Goal: Information Seeking & Learning: Find specific fact

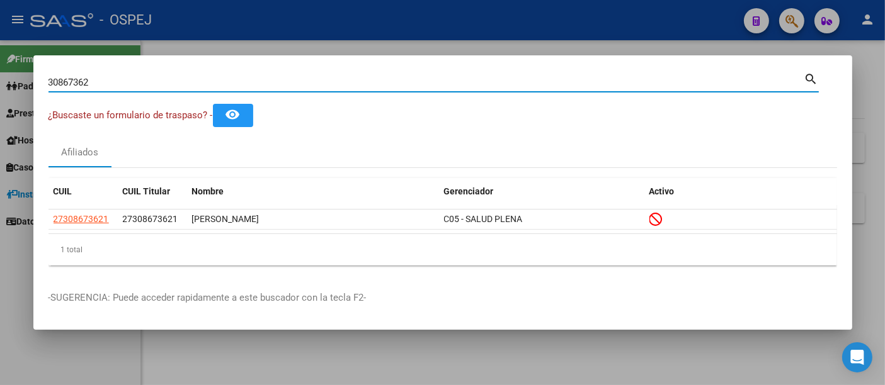
click at [261, 81] on input "30867362" at bounding box center [426, 82] width 756 height 11
type input "3"
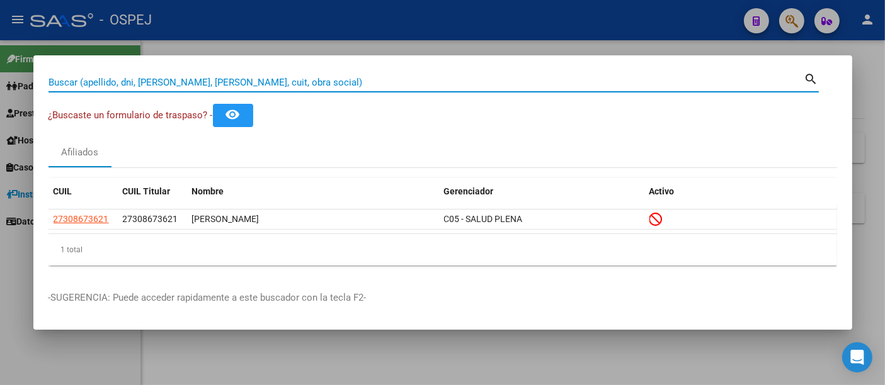
paste input "27 95 201 5511"
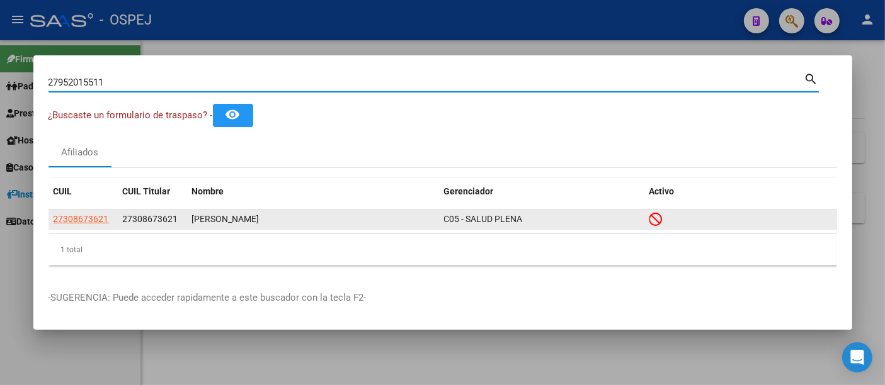
type input "27952015511"
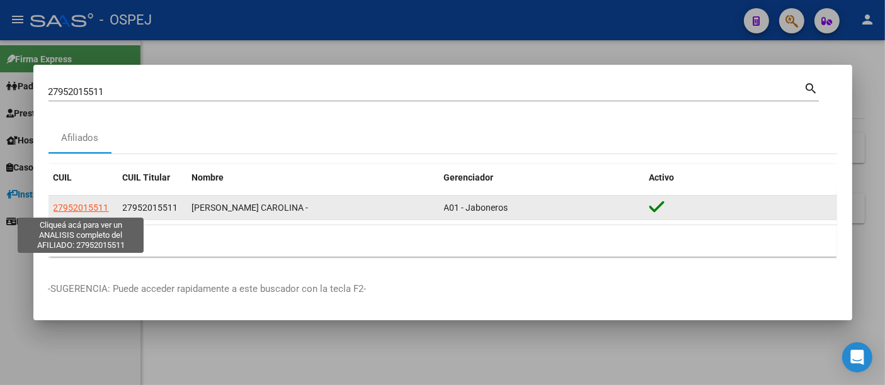
click at [105, 205] on span "27952015511" at bounding box center [81, 208] width 55 height 10
type textarea "27952015511"
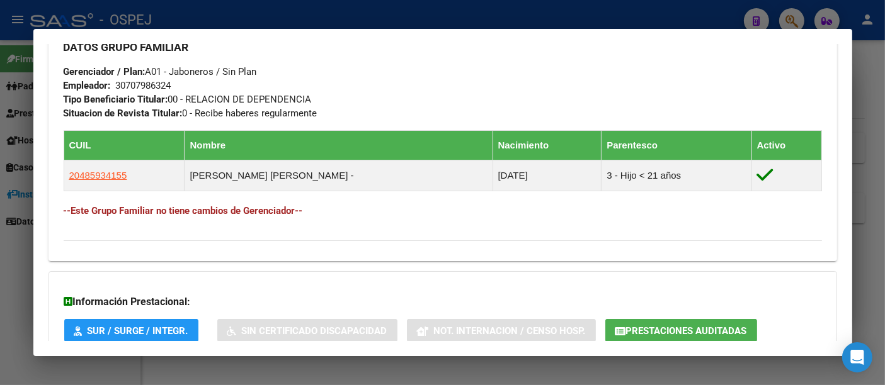
scroll to position [630, 0]
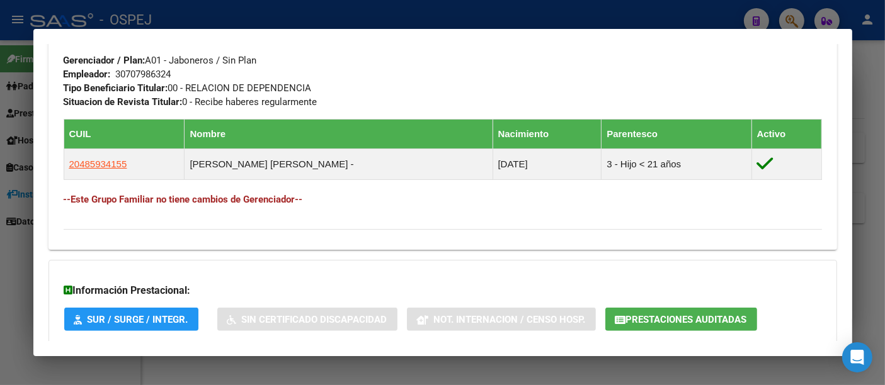
click at [324, 20] on div at bounding box center [442, 192] width 885 height 385
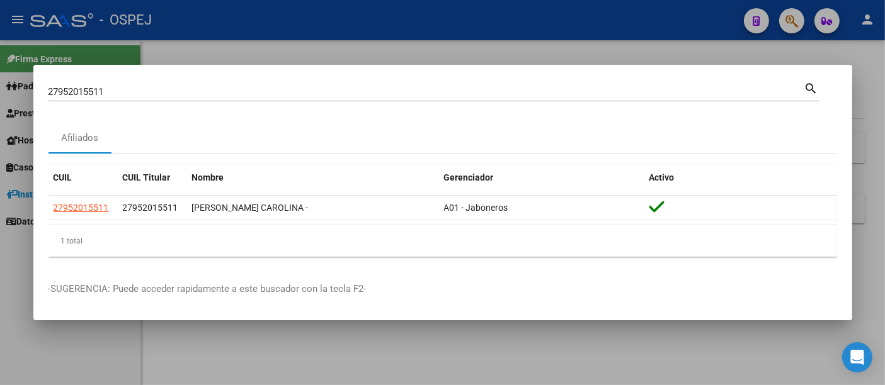
click at [242, 86] on div "27952015511 Buscar (apellido, dni, [PERSON_NAME], [PERSON_NAME], cuit, obra soc…" at bounding box center [426, 92] width 756 height 19
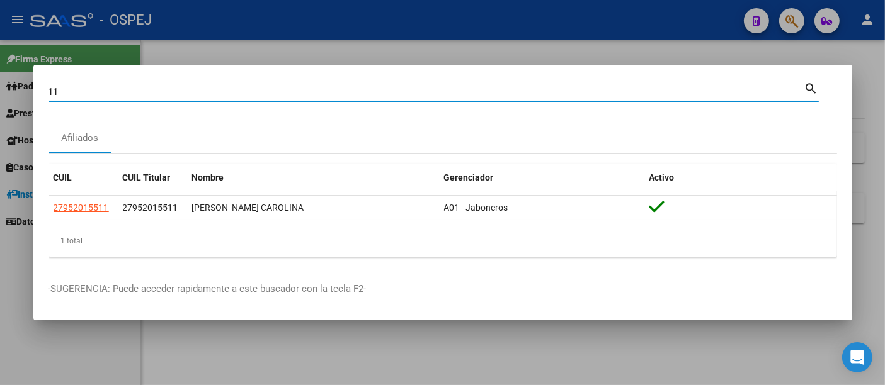
type input "1"
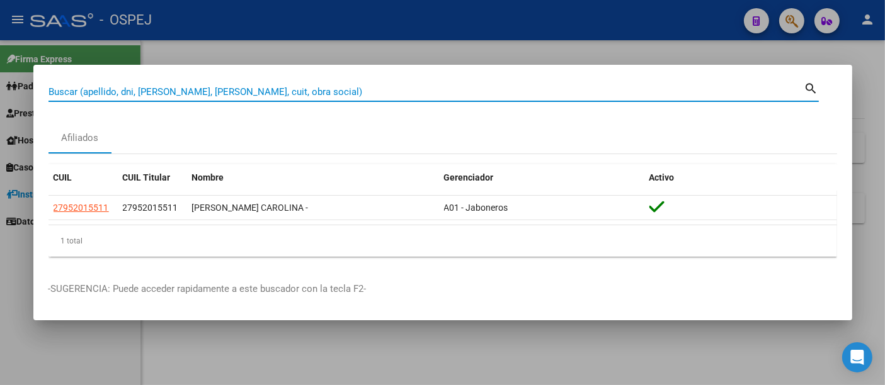
paste input "27.40097480.8"
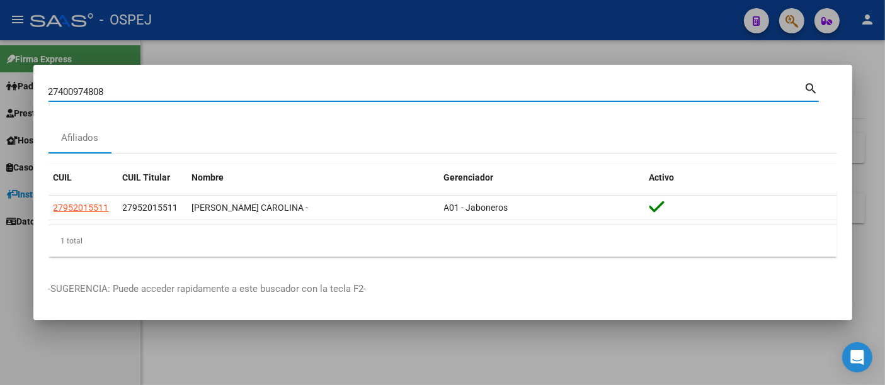
type input "27400974808"
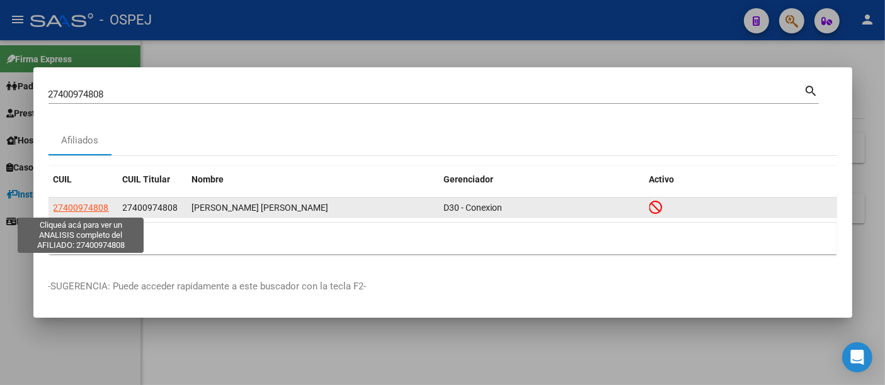
click at [74, 205] on span "27400974808" at bounding box center [81, 208] width 55 height 10
type textarea "27400974808"
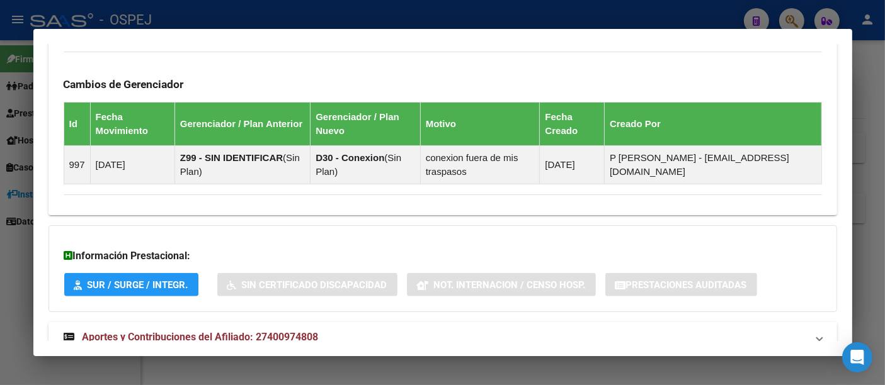
scroll to position [874, 0]
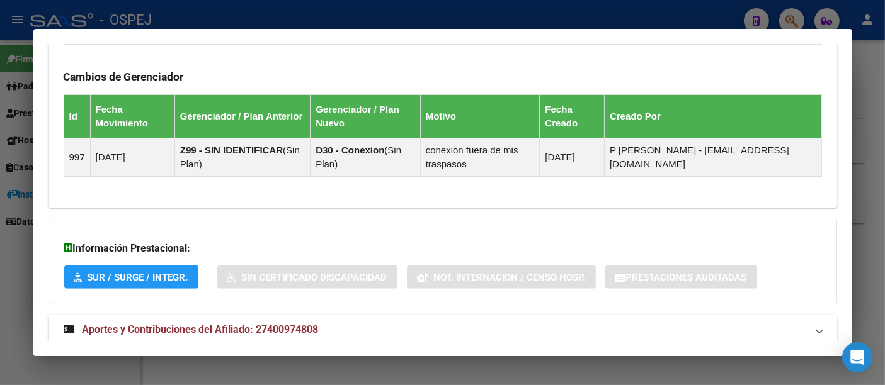
click at [305, 324] on span "Aportes y Contribuciones del Afiliado: 27400974808" at bounding box center [201, 330] width 236 height 12
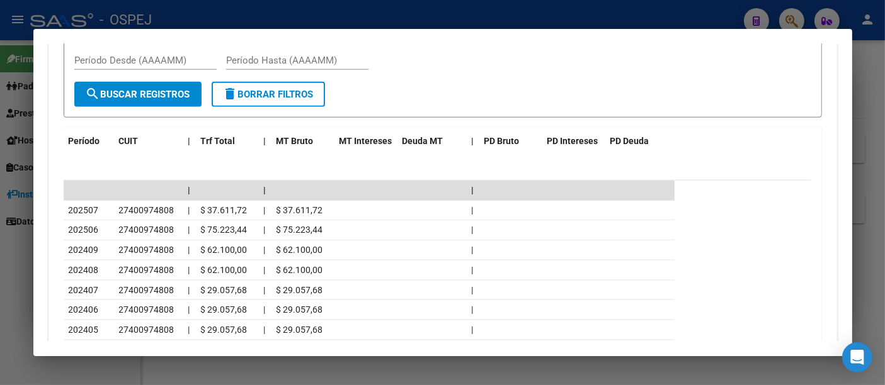
scroll to position [1338, 0]
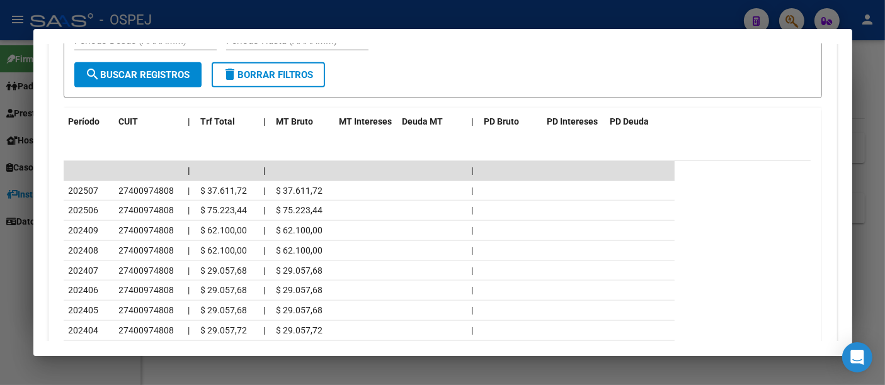
click at [346, 7] on div at bounding box center [442, 192] width 885 height 385
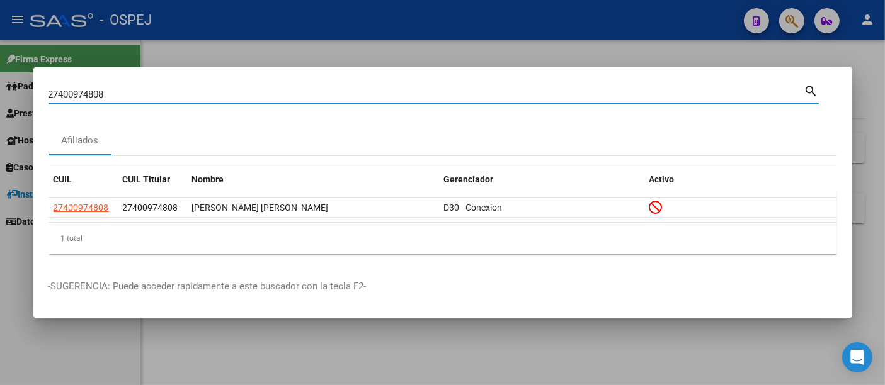
click at [282, 92] on input "27400974808" at bounding box center [426, 94] width 756 height 11
type input "2"
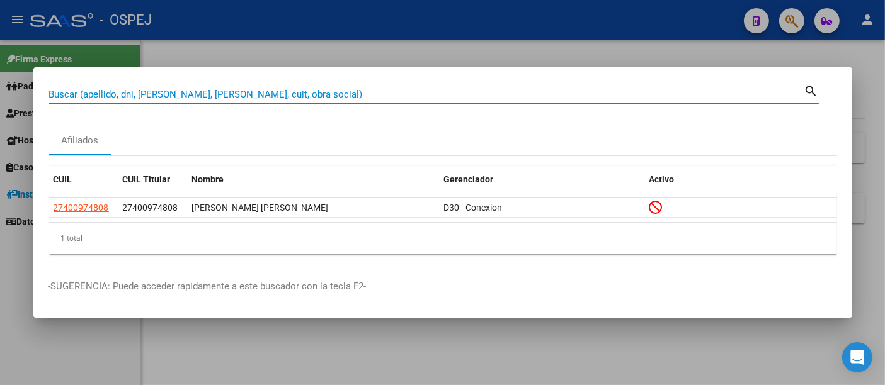
paste input "20446895053"
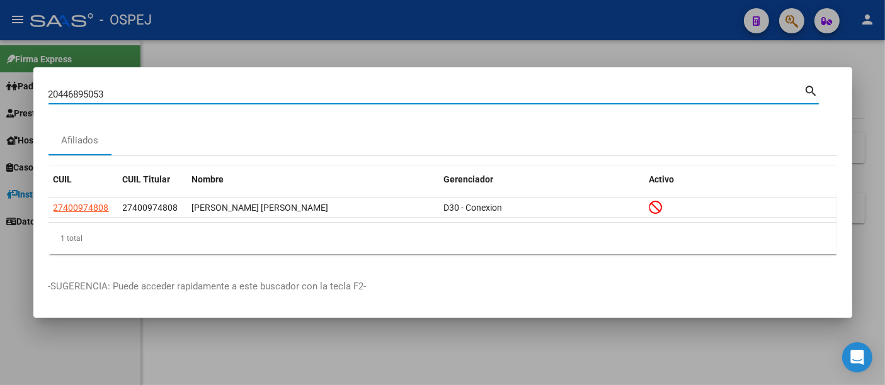
type input "20446895053"
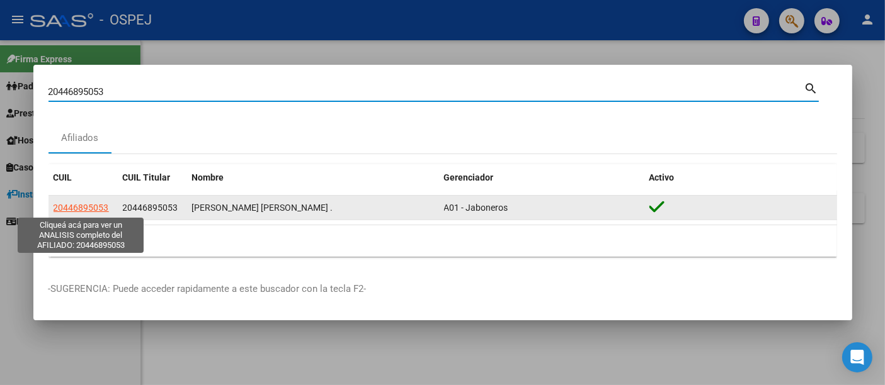
click at [73, 209] on span "20446895053" at bounding box center [81, 208] width 55 height 10
type textarea "20446895053"
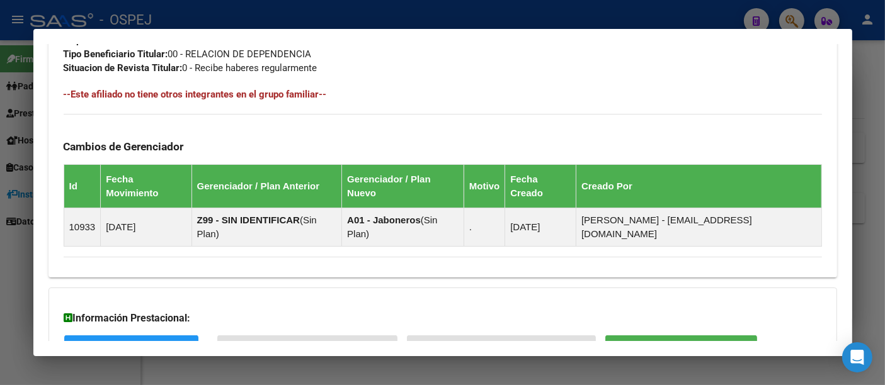
scroll to position [721, 0]
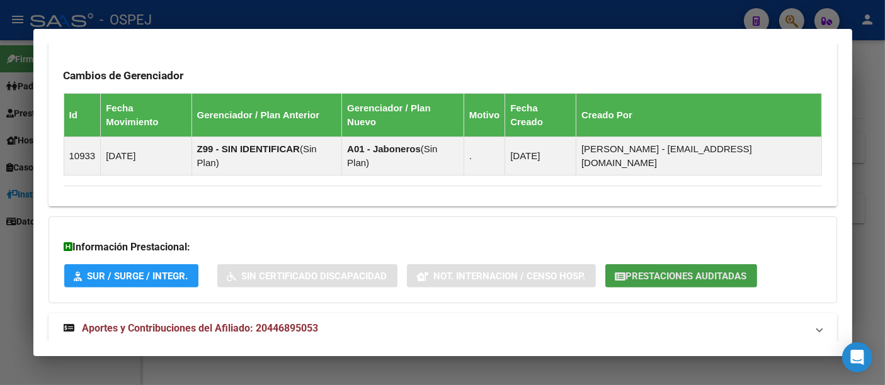
click at [656, 271] on span "Prestaciones Auditadas" at bounding box center [686, 276] width 121 height 11
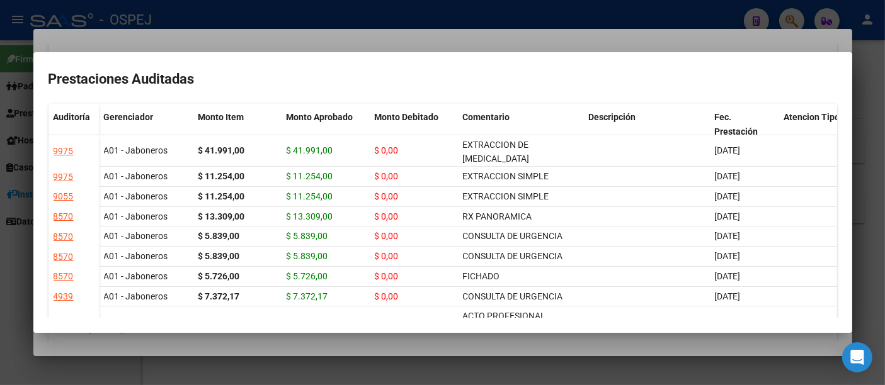
click at [377, 38] on div at bounding box center [442, 192] width 885 height 385
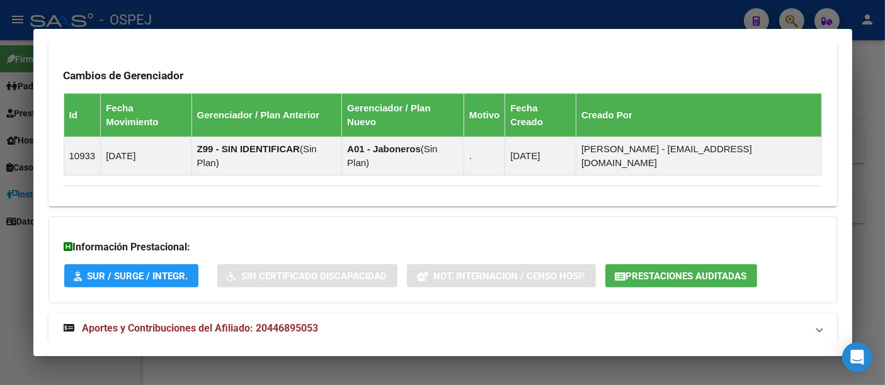
click at [333, 13] on div at bounding box center [442, 192] width 885 height 385
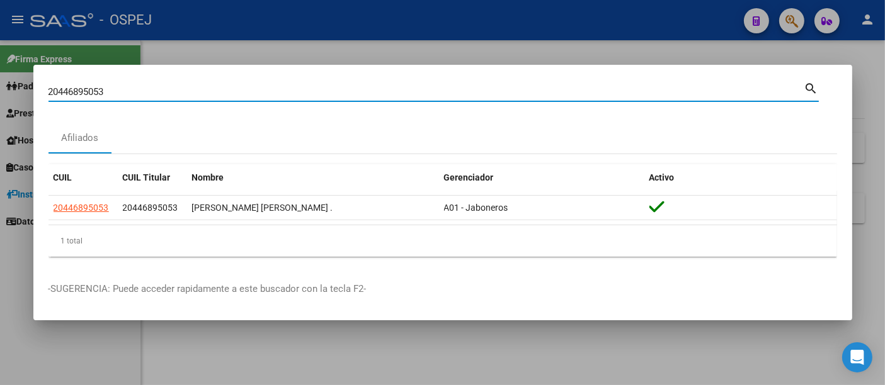
click at [221, 98] on input "20446895053" at bounding box center [426, 91] width 756 height 11
type input "2"
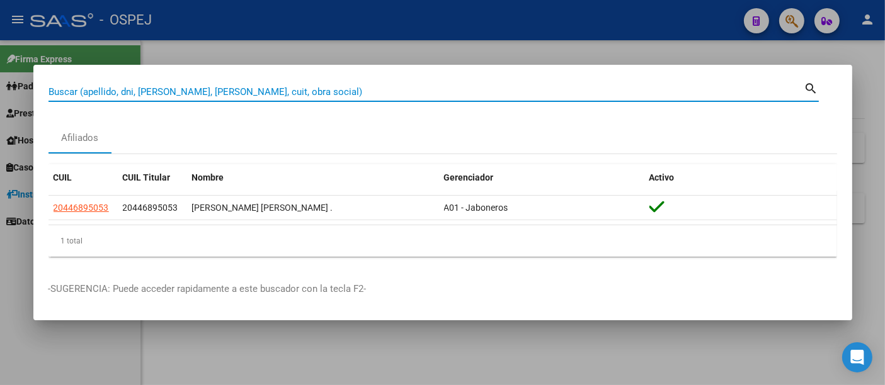
paste input "27291217694"
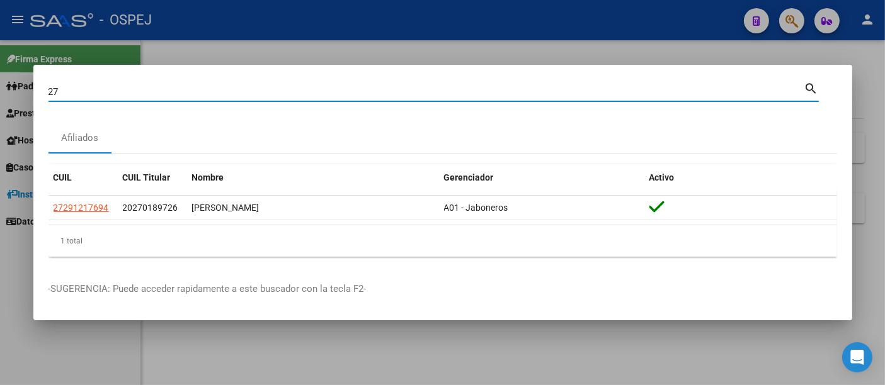
type input "2"
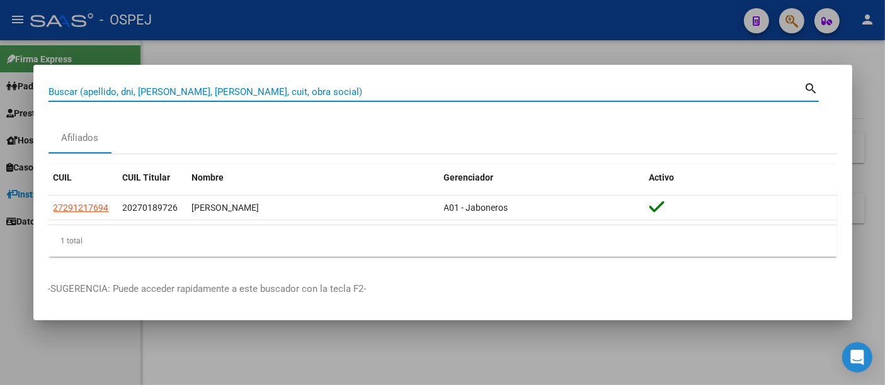
paste input "43.638.307"
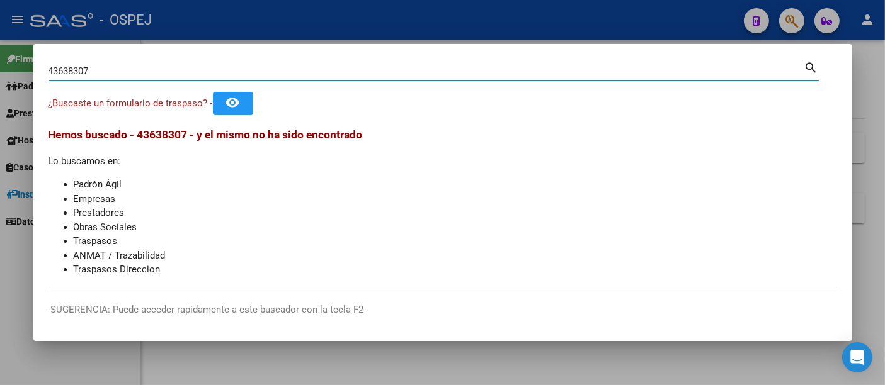
type input "43638307"
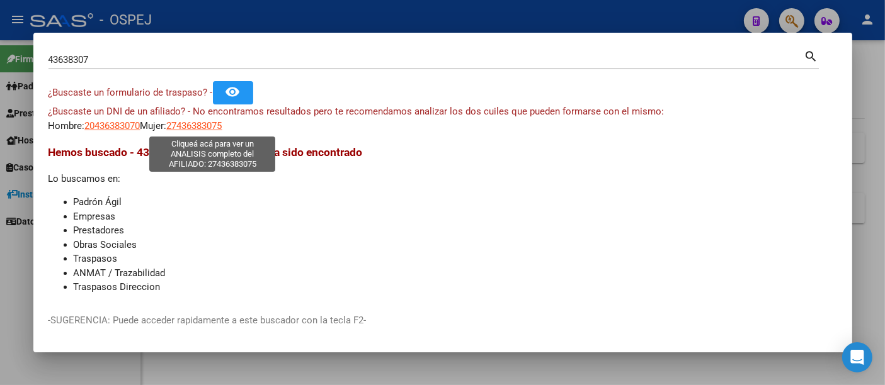
click at [205, 123] on span "27436383075" at bounding box center [194, 125] width 55 height 11
type textarea "27436383075"
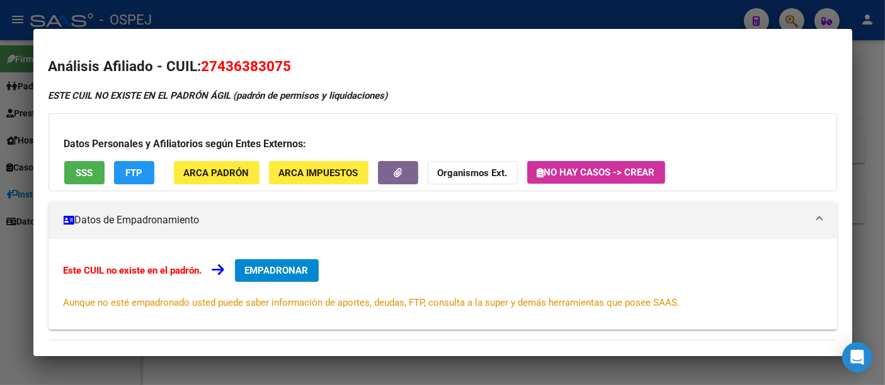
click at [347, 15] on div at bounding box center [442, 192] width 885 height 385
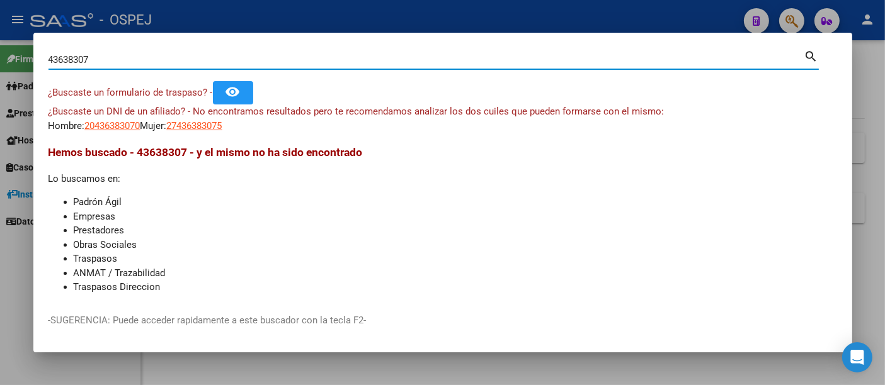
click at [133, 62] on input "43638307" at bounding box center [426, 59] width 756 height 11
type input "4"
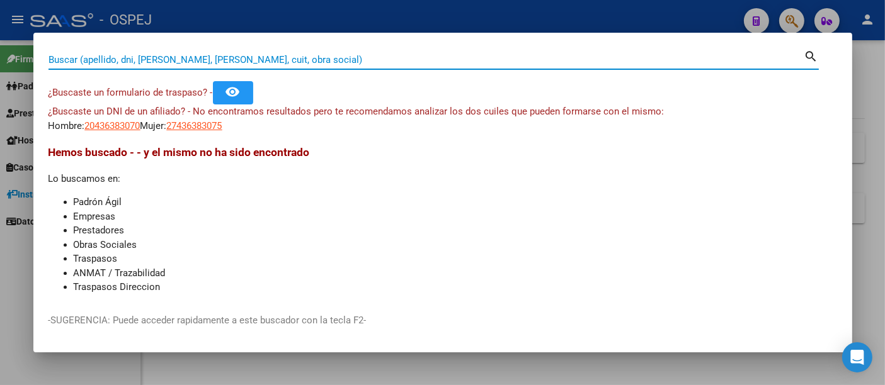
paste input "43368307"
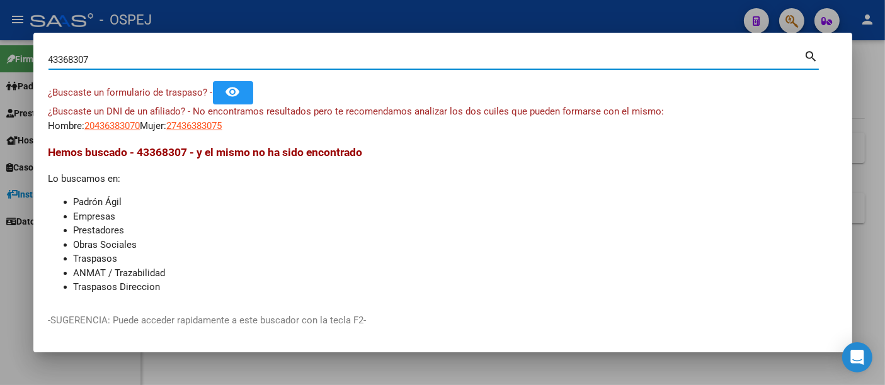
type input "43368307"
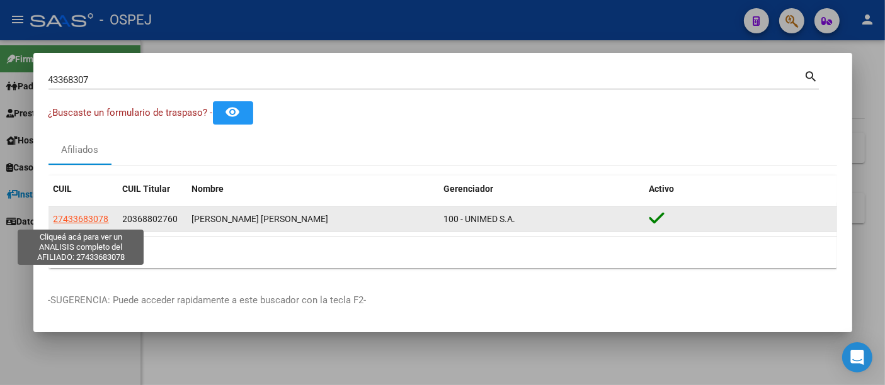
click at [70, 215] on span "27433683078" at bounding box center [81, 219] width 55 height 10
type textarea "27433683078"
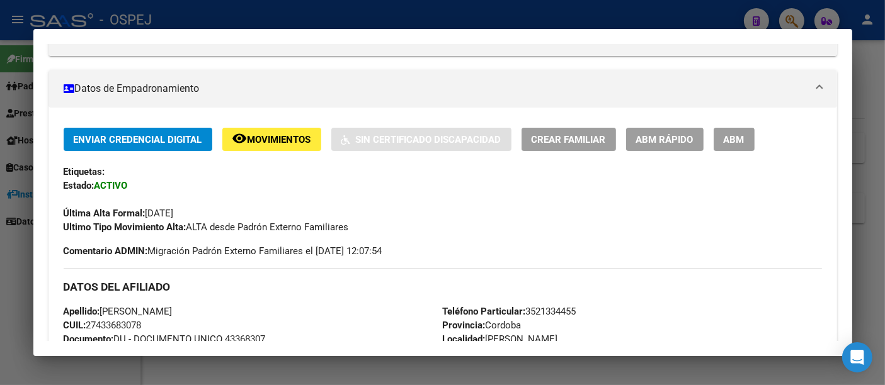
scroll to position [350, 0]
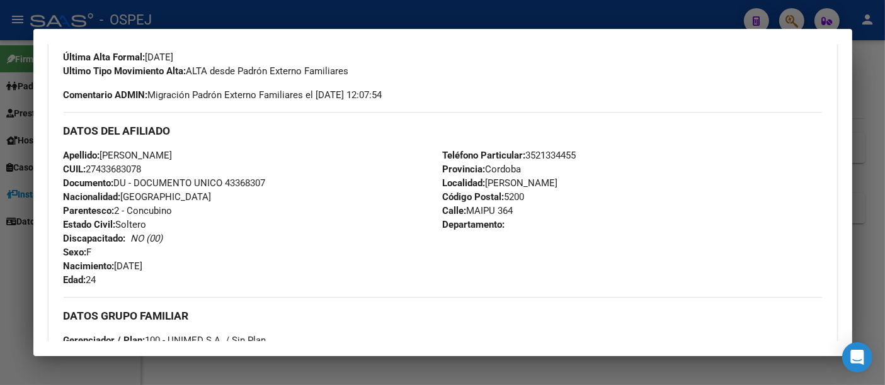
click at [104, 169] on span "CUIL: 27433683078" at bounding box center [103, 169] width 78 height 11
drag, startPoint x: 350, startPoint y: 196, endPoint x: 156, endPoint y: 178, distance: 194.8
click at [350, 196] on div "Apellido: [PERSON_NAME] CUIL: 27433683078 Documento: DU - DOCUMENTO UNICO 43368…" at bounding box center [253, 218] width 379 height 139
drag, startPoint x: 64, startPoint y: 152, endPoint x: 269, endPoint y: 188, distance: 207.9
click at [269, 188] on div "Apellido: [PERSON_NAME] CUIL: 27433683078 Documento: DU - DOCUMENTO UNICO 43368…" at bounding box center [253, 218] width 379 height 139
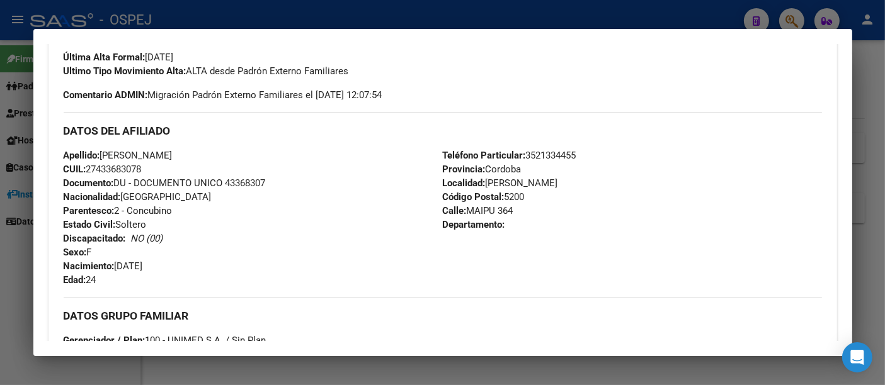
drag, startPoint x: 107, startPoint y: 173, endPoint x: 108, endPoint y: 166, distance: 7.0
copy div "Apellido: [PERSON_NAME] CUIL: 27433683078 Documento: DU - DOCUMENTO UNICO 43368…"
click at [346, 168] on div "Apellido: [PERSON_NAME] CUIL: 27433683078 Documento: DU - DOCUMENTO UNICO 43368…" at bounding box center [253, 218] width 379 height 139
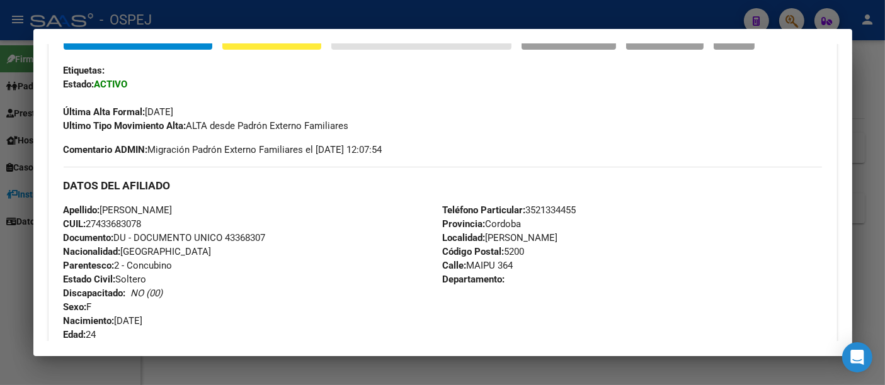
scroll to position [0, 0]
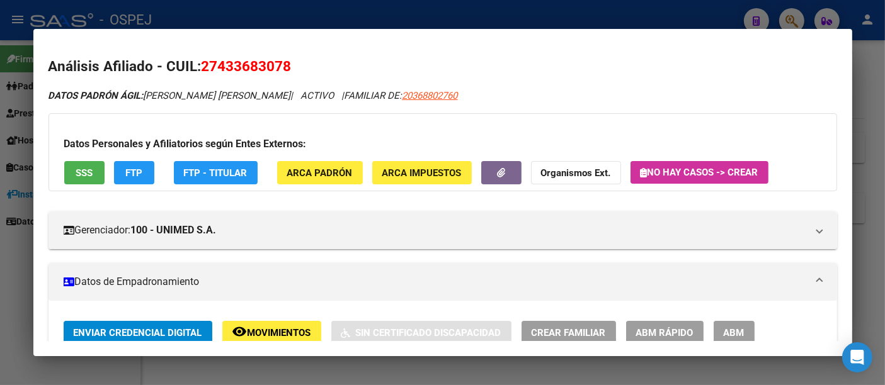
click at [377, 16] on div at bounding box center [442, 192] width 885 height 385
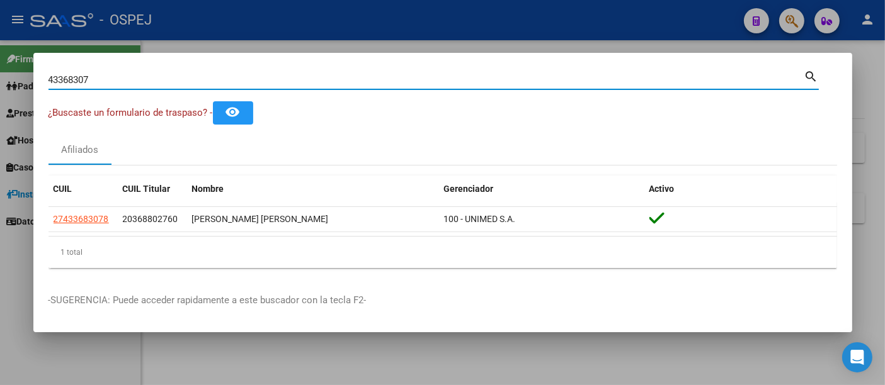
click at [305, 80] on input "43368307" at bounding box center [426, 79] width 756 height 11
type input "4"
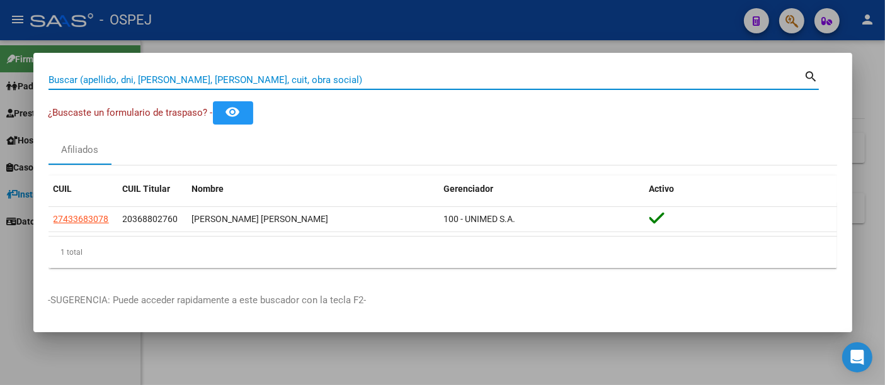
paste input "27 95 201 5511"
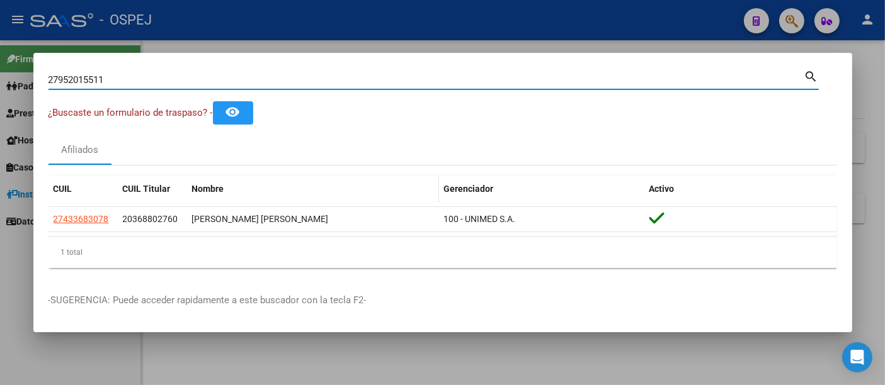
type input "27952015511"
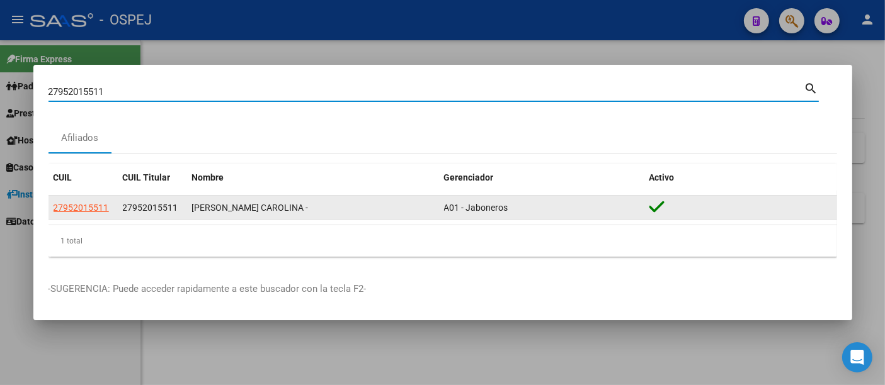
click at [55, 201] on app-link-go-to "27952015511" at bounding box center [81, 208] width 55 height 14
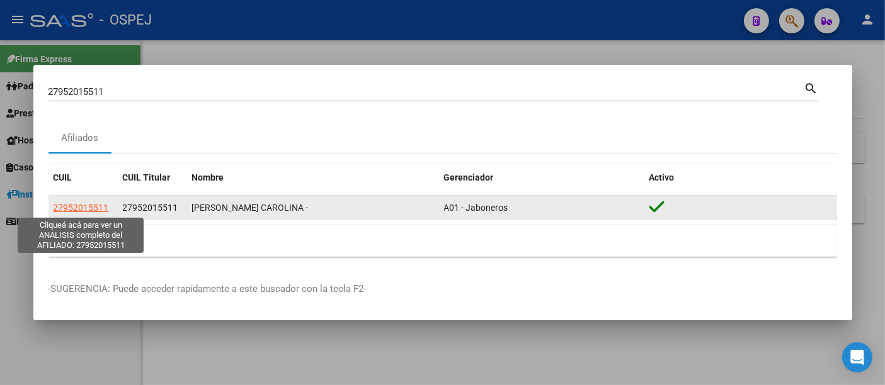
click at [65, 203] on span "27952015511" at bounding box center [81, 208] width 55 height 10
type textarea "27952015511"
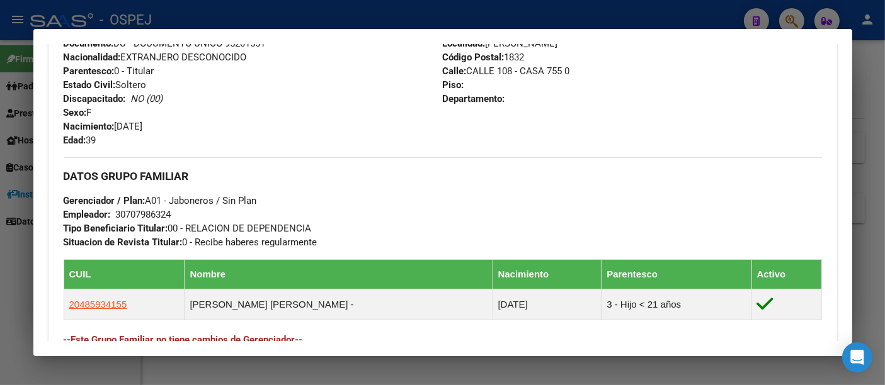
scroll to position [489, 0]
click at [140, 212] on div "30707986324" at bounding box center [143, 215] width 55 height 14
click at [467, 11] on div at bounding box center [442, 192] width 885 height 385
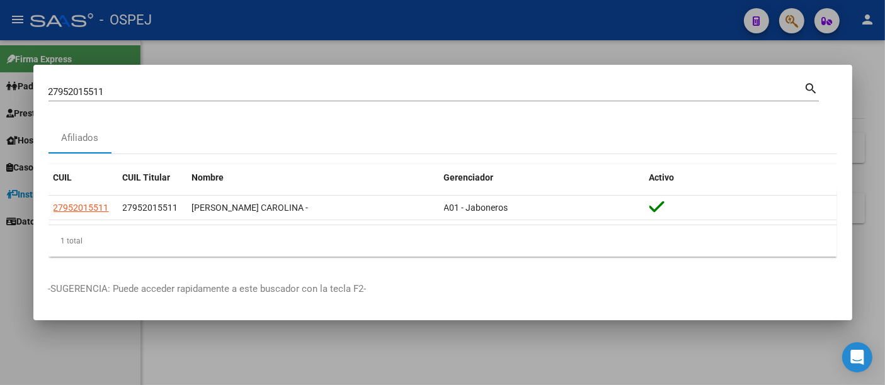
click at [467, 11] on div at bounding box center [442, 192] width 885 height 385
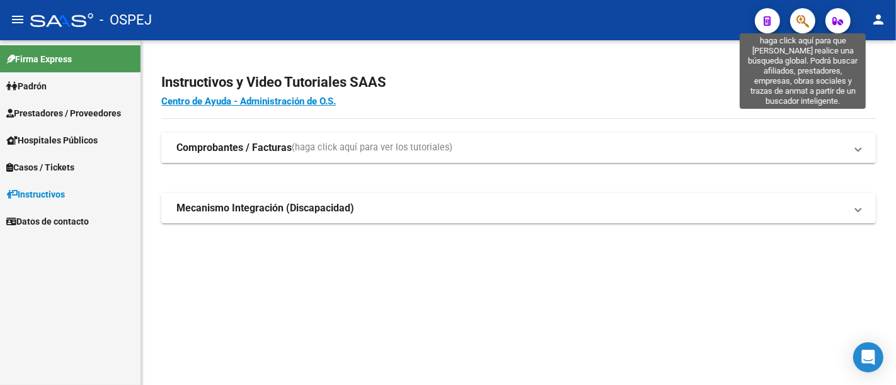
click at [801, 18] on icon "button" at bounding box center [802, 21] width 13 height 14
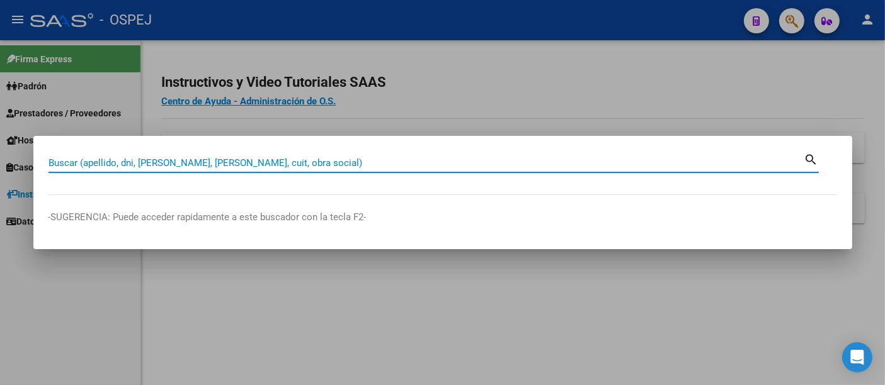
paste input "23-39108084-4"
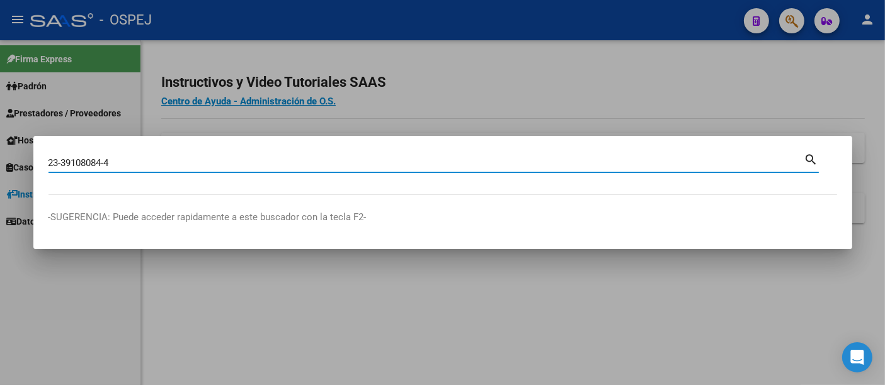
type input "23391080844"
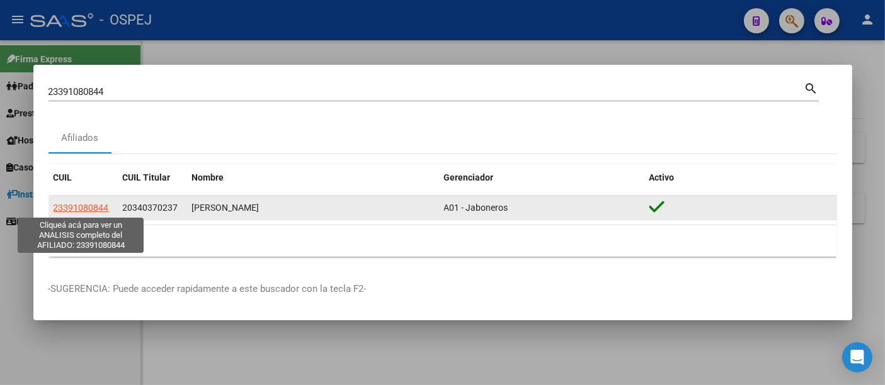
click at [89, 207] on span "23391080844" at bounding box center [81, 208] width 55 height 10
type textarea "23391080844"
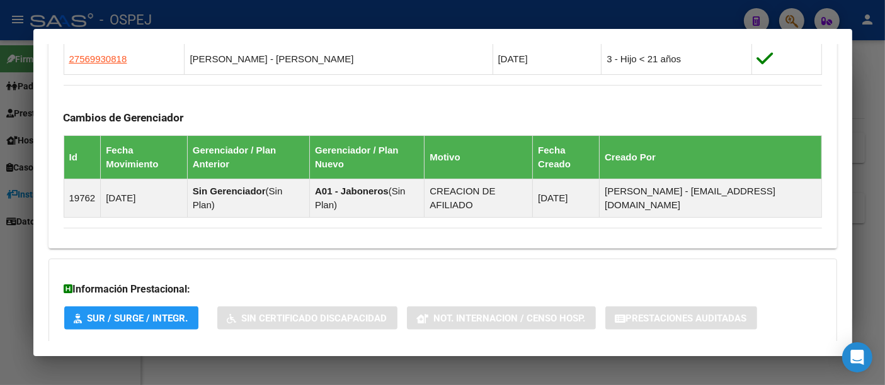
scroll to position [828, 0]
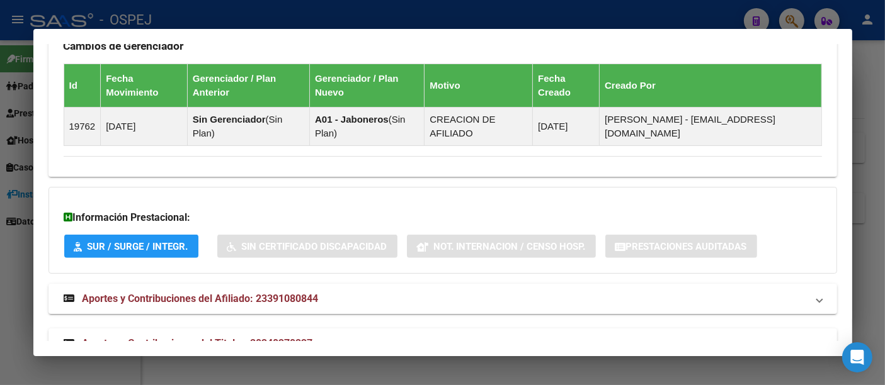
click at [333, 13] on div at bounding box center [442, 192] width 885 height 385
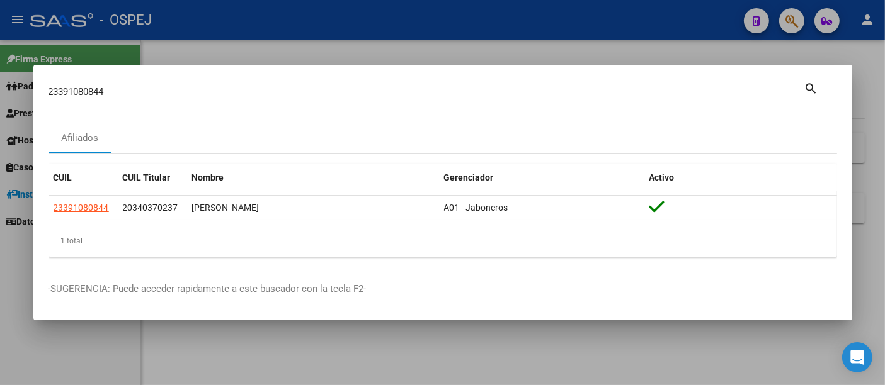
click at [200, 98] on div "23391080844 Buscar (apellido, dni, cuil, [PERSON_NAME], cuit, obra social)" at bounding box center [426, 92] width 756 height 19
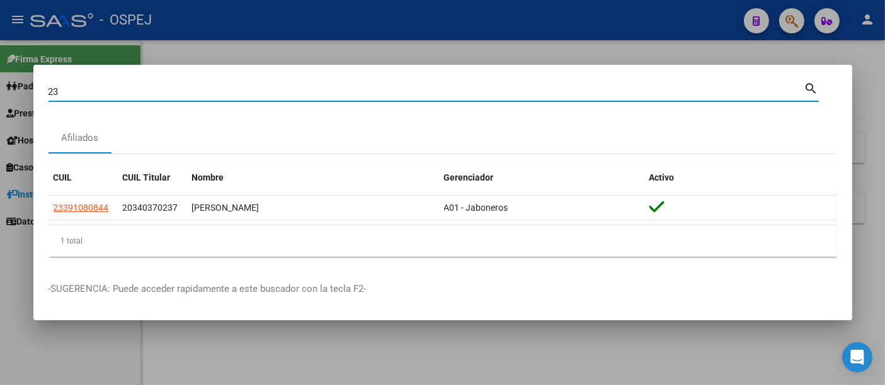
type input "2"
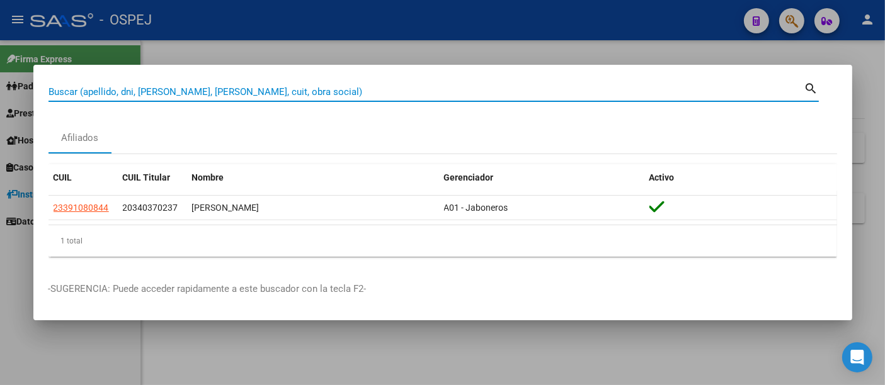
paste input "27-94269477-1"
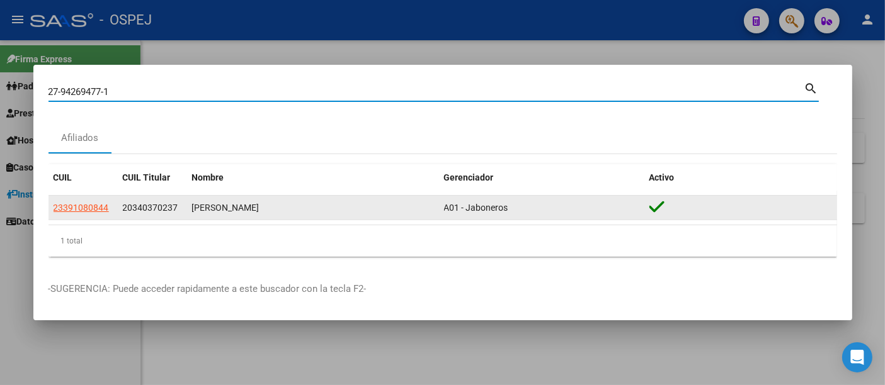
type input "27942694771"
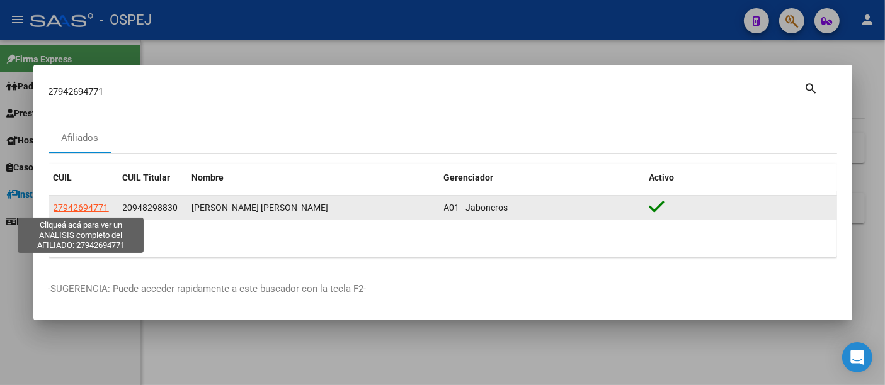
click at [76, 204] on span "27942694771" at bounding box center [81, 208] width 55 height 10
type textarea "27942694771"
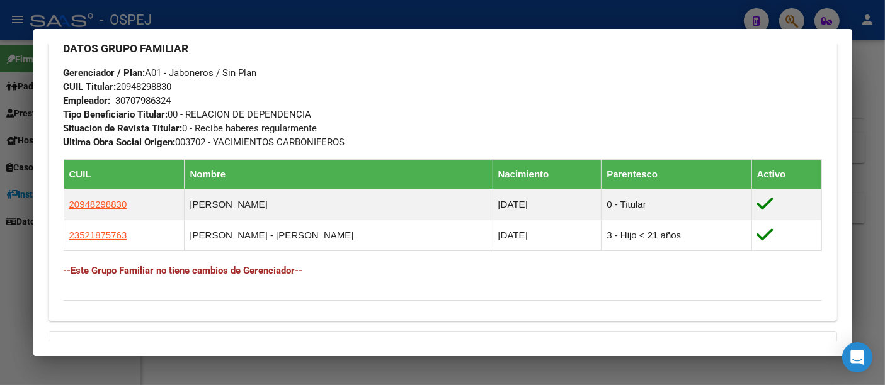
scroll to position [776, 0]
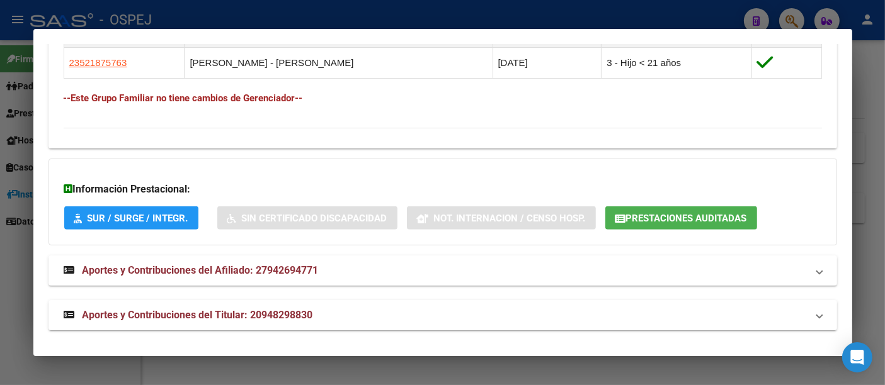
click at [685, 214] on span "Prestaciones Auditadas" at bounding box center [686, 218] width 121 height 11
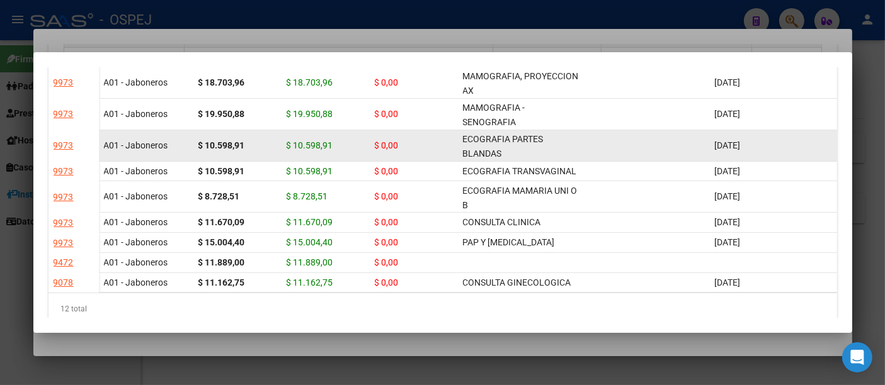
scroll to position [178, 0]
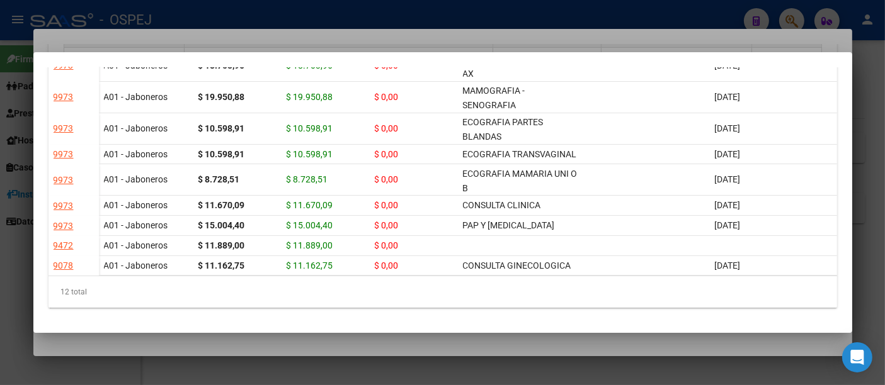
click at [603, 15] on div at bounding box center [442, 192] width 885 height 385
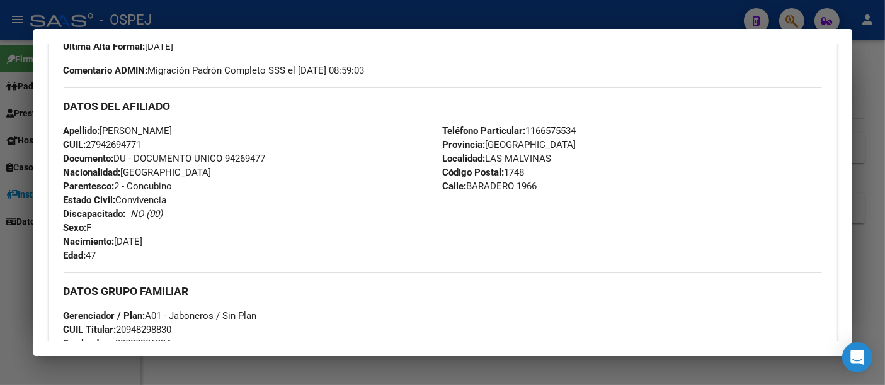
scroll to position [356, 0]
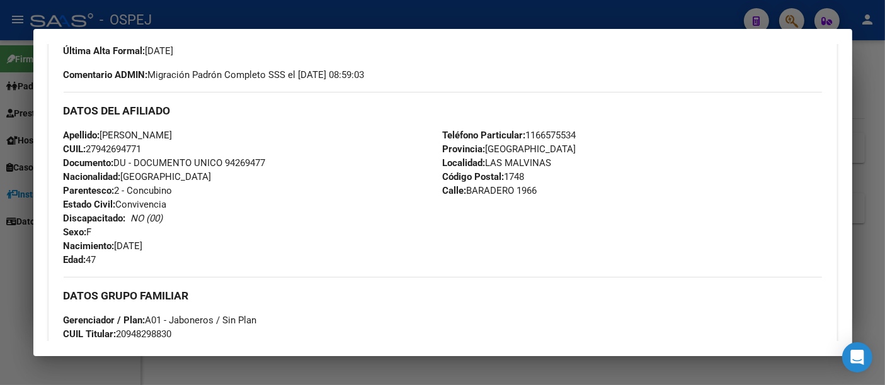
click at [407, 22] on div at bounding box center [442, 192] width 885 height 385
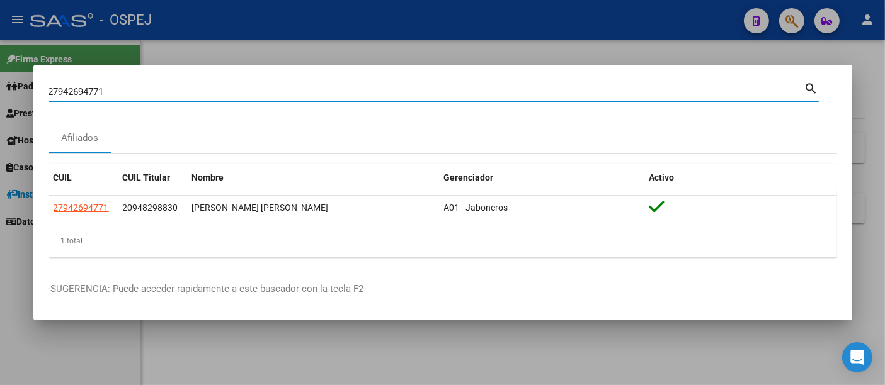
click at [299, 94] on input "27942694771" at bounding box center [426, 91] width 756 height 11
type input "2"
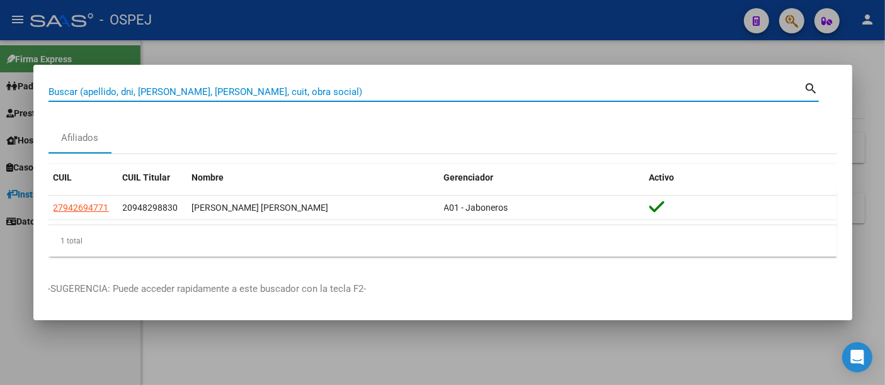
paste input "[PHONE_NUMBER]"
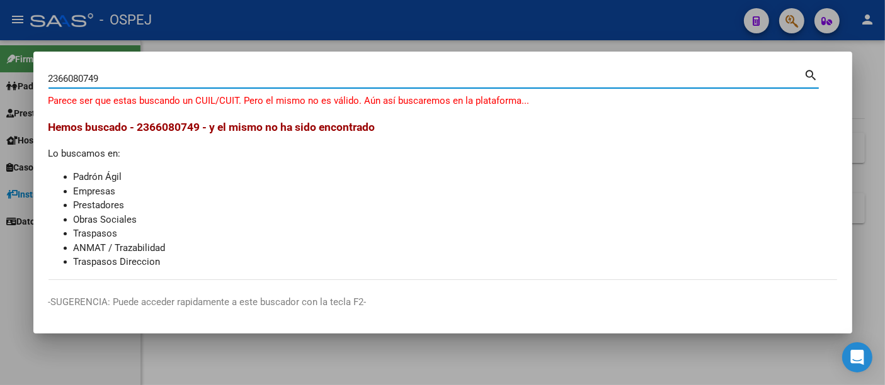
click at [57, 74] on input "2366080749" at bounding box center [426, 78] width 756 height 11
type input "23066080749"
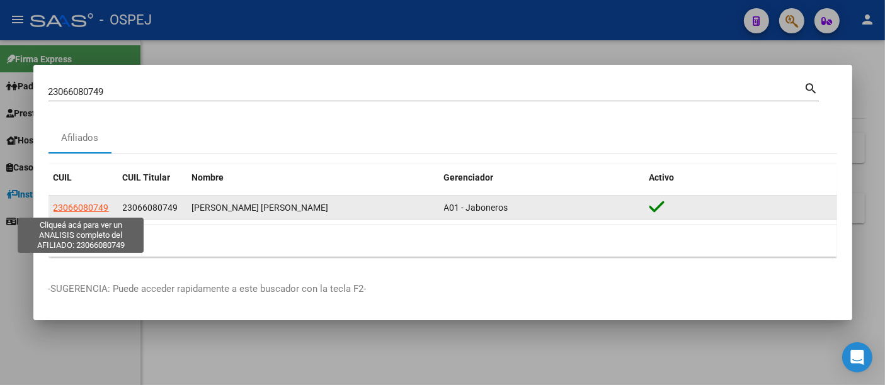
click at [84, 209] on span "23066080749" at bounding box center [81, 208] width 55 height 10
type textarea "23066080749"
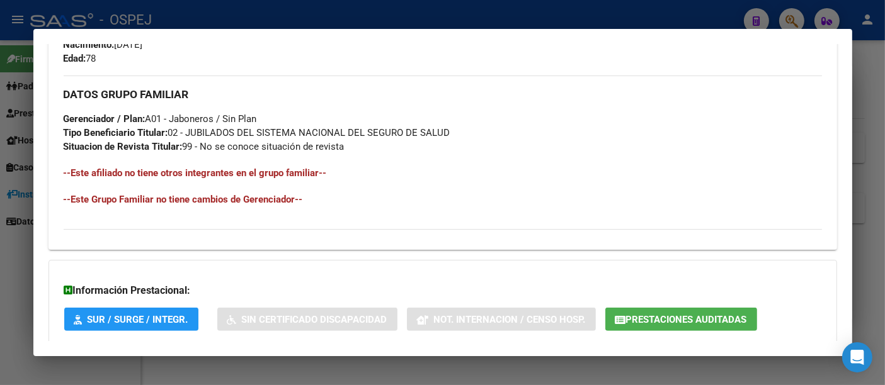
scroll to position [630, 0]
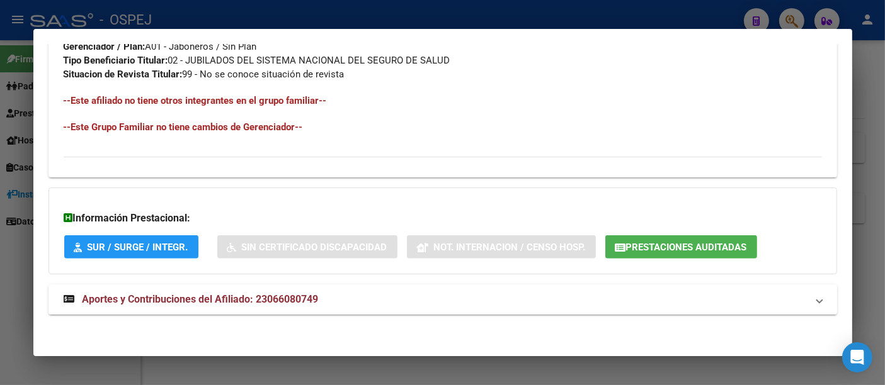
click at [298, 302] on span "Aportes y Contribuciones del Afiliado: 23066080749" at bounding box center [201, 299] width 236 height 12
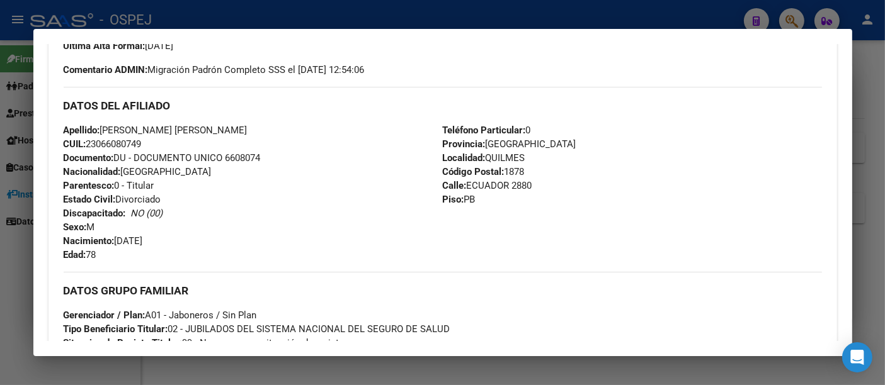
scroll to position [155, 0]
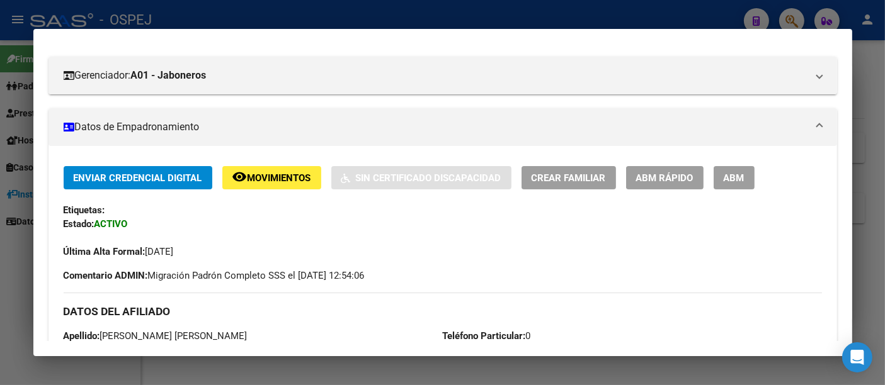
drag, startPoint x: 440, startPoint y: 16, endPoint x: 424, endPoint y: 24, distance: 16.9
click at [440, 15] on div at bounding box center [442, 192] width 885 height 385
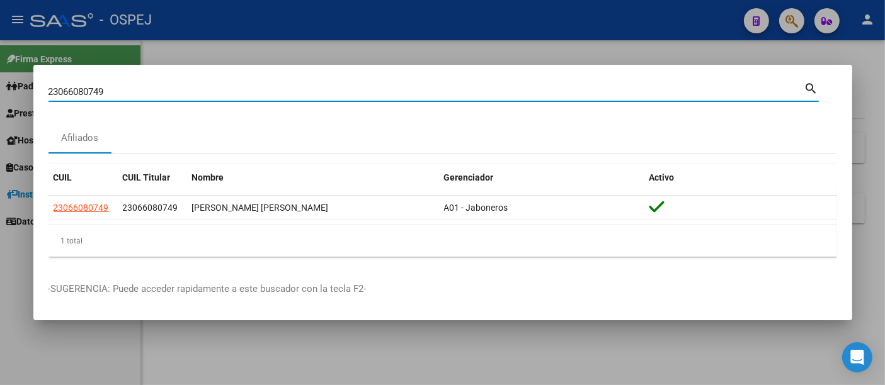
click at [229, 93] on input "23066080749" at bounding box center [426, 91] width 756 height 11
type input "2"
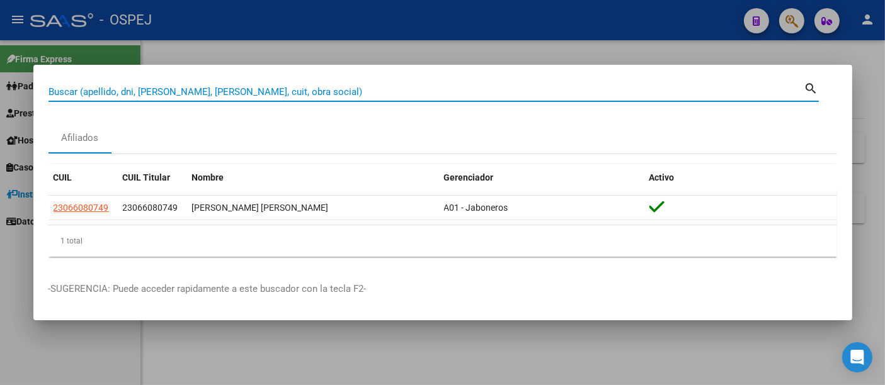
paste input "23-39108084-4"
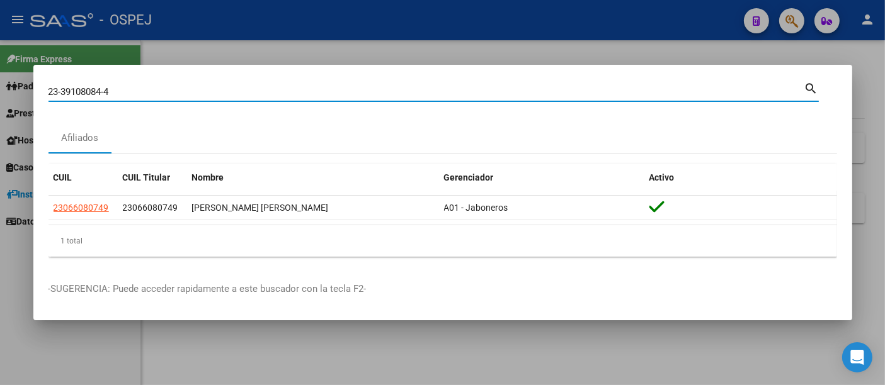
type input "23391080844"
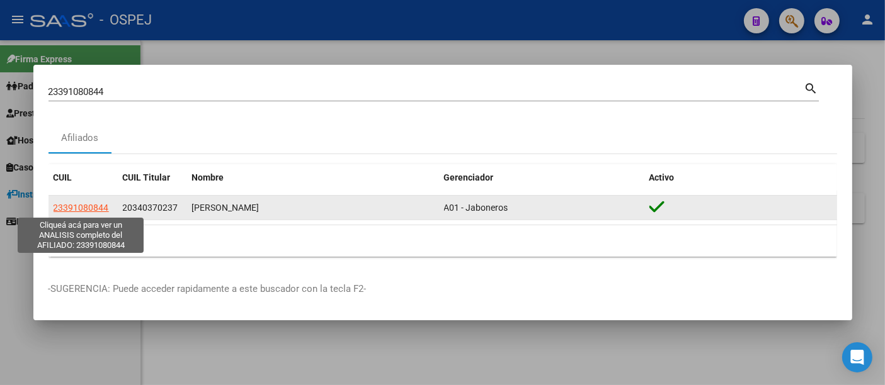
click at [93, 208] on span "23391080844" at bounding box center [81, 208] width 55 height 10
type textarea "23391080844"
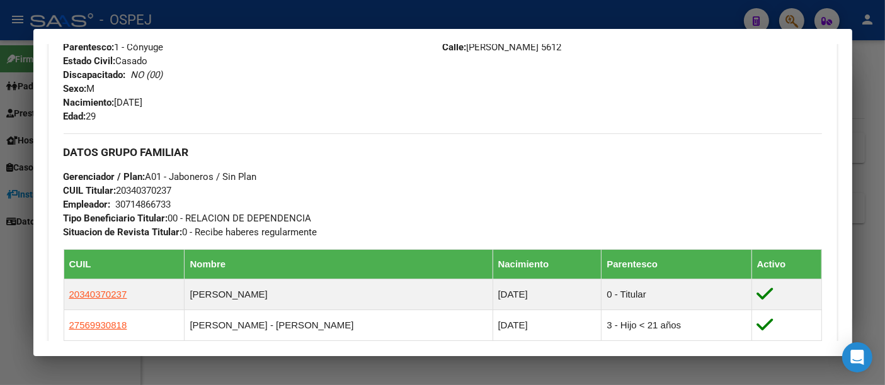
scroll to position [559, 0]
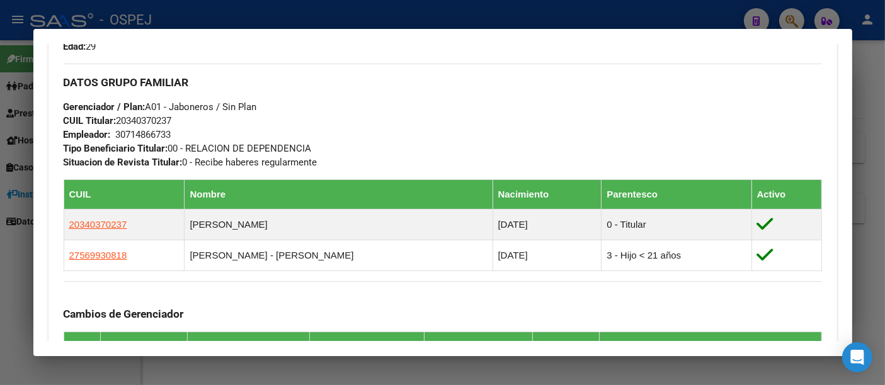
click at [489, 12] on div at bounding box center [442, 192] width 885 height 385
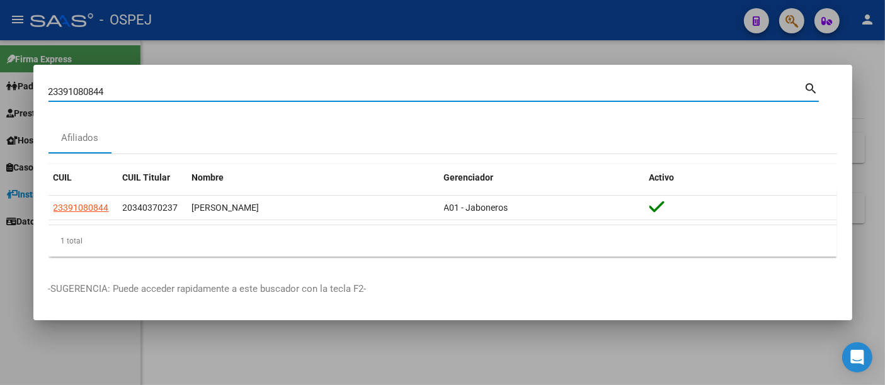
click at [232, 92] on input "23391080844" at bounding box center [426, 91] width 756 height 11
type input "2"
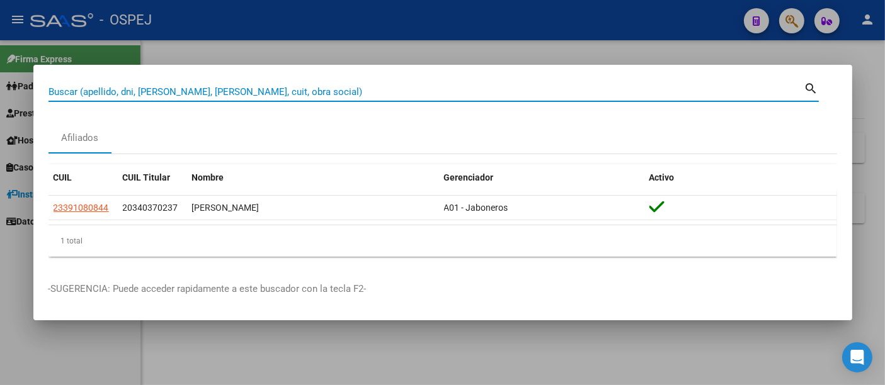
paste input "30867362"
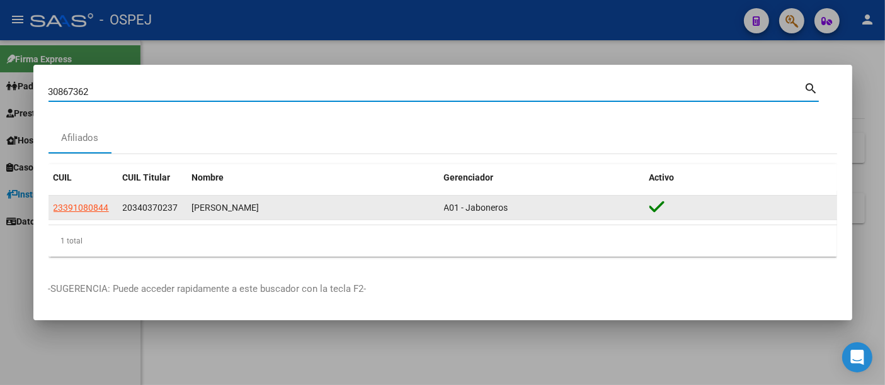
type input "30867362"
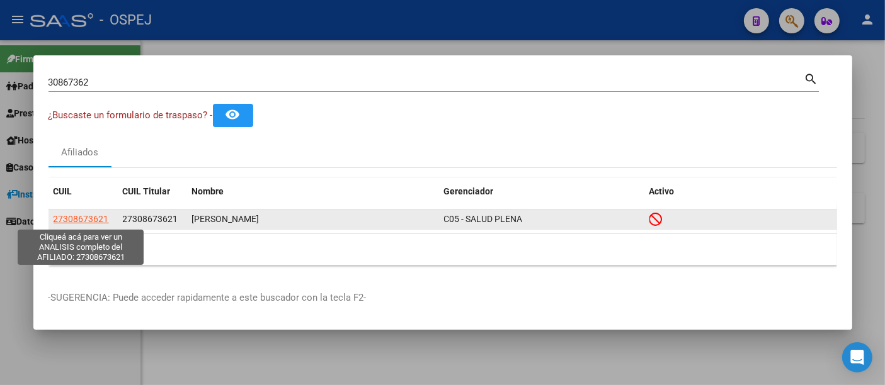
click at [71, 216] on span "27308673621" at bounding box center [81, 219] width 55 height 10
type textarea "27308673621"
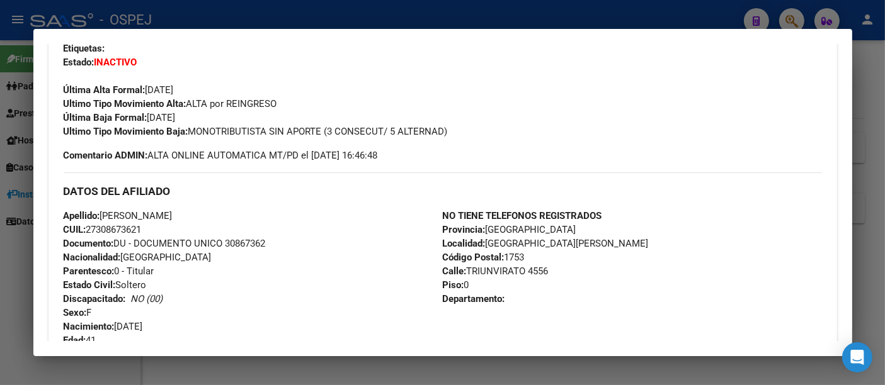
scroll to position [350, 0]
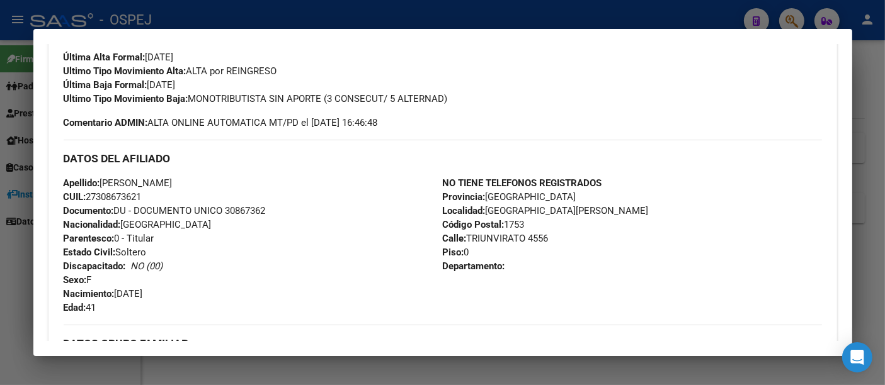
click at [110, 195] on span "CUIL: 27308673621" at bounding box center [103, 196] width 78 height 11
copy span "27308673621"
click at [541, 100] on div "Ultimo Tipo Movimiento Baja: MONOTRIBUTISTA SIN APORTE (3 CONSECUT/ 5 ALTERNAD)" at bounding box center [443, 99] width 758 height 14
